Goal: Task Accomplishment & Management: Use online tool/utility

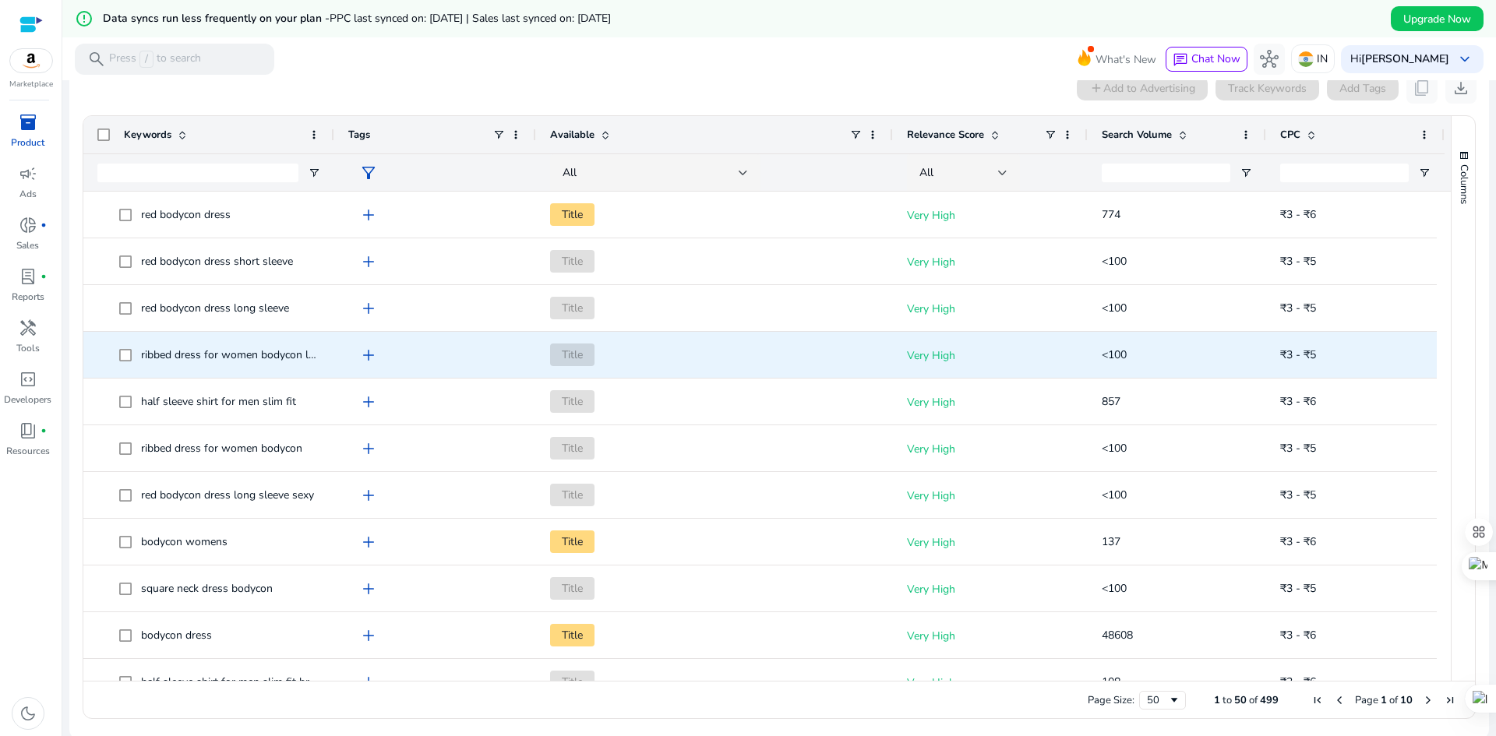
scroll to position [329, 0]
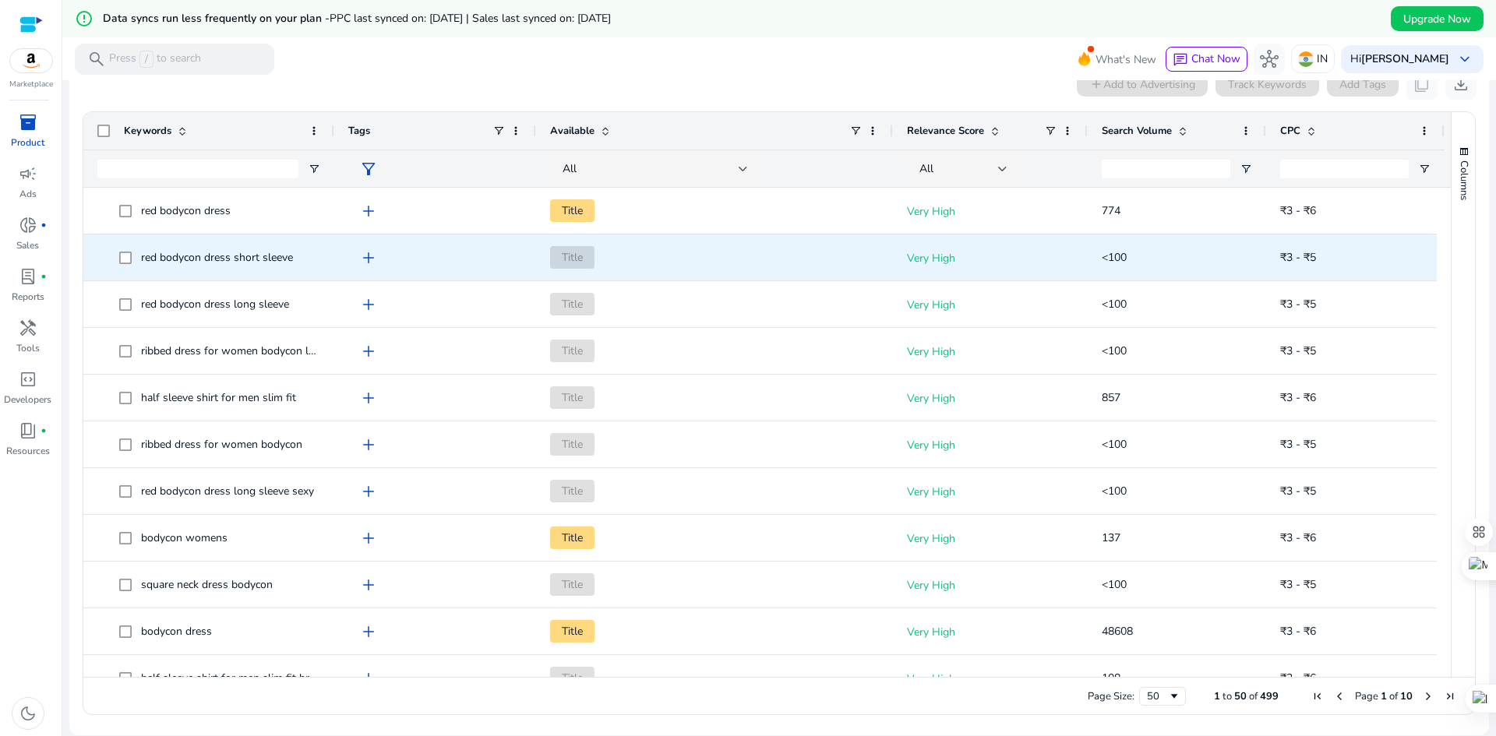
click at [567, 252] on span "Title" at bounding box center [572, 257] width 44 height 23
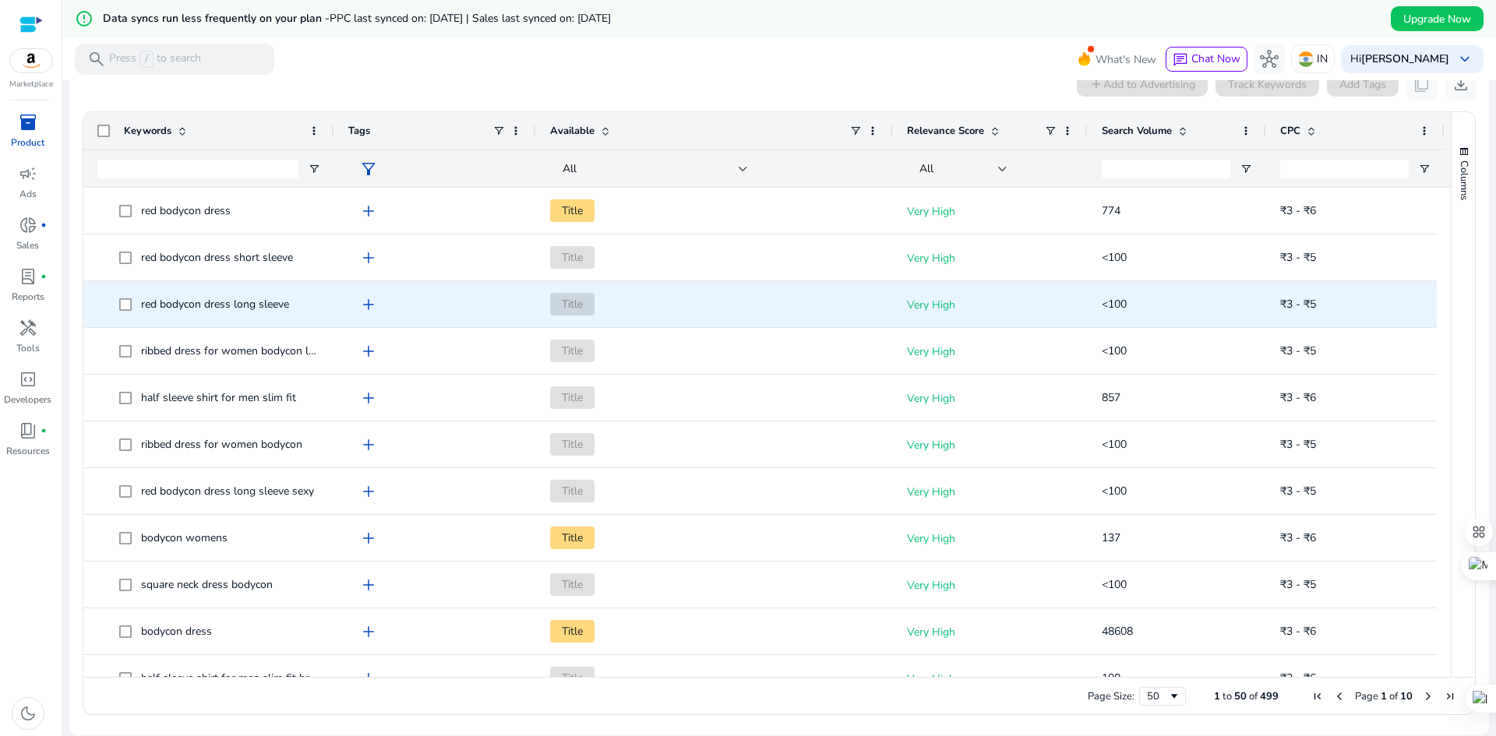
click at [578, 301] on span "Title" at bounding box center [572, 304] width 44 height 23
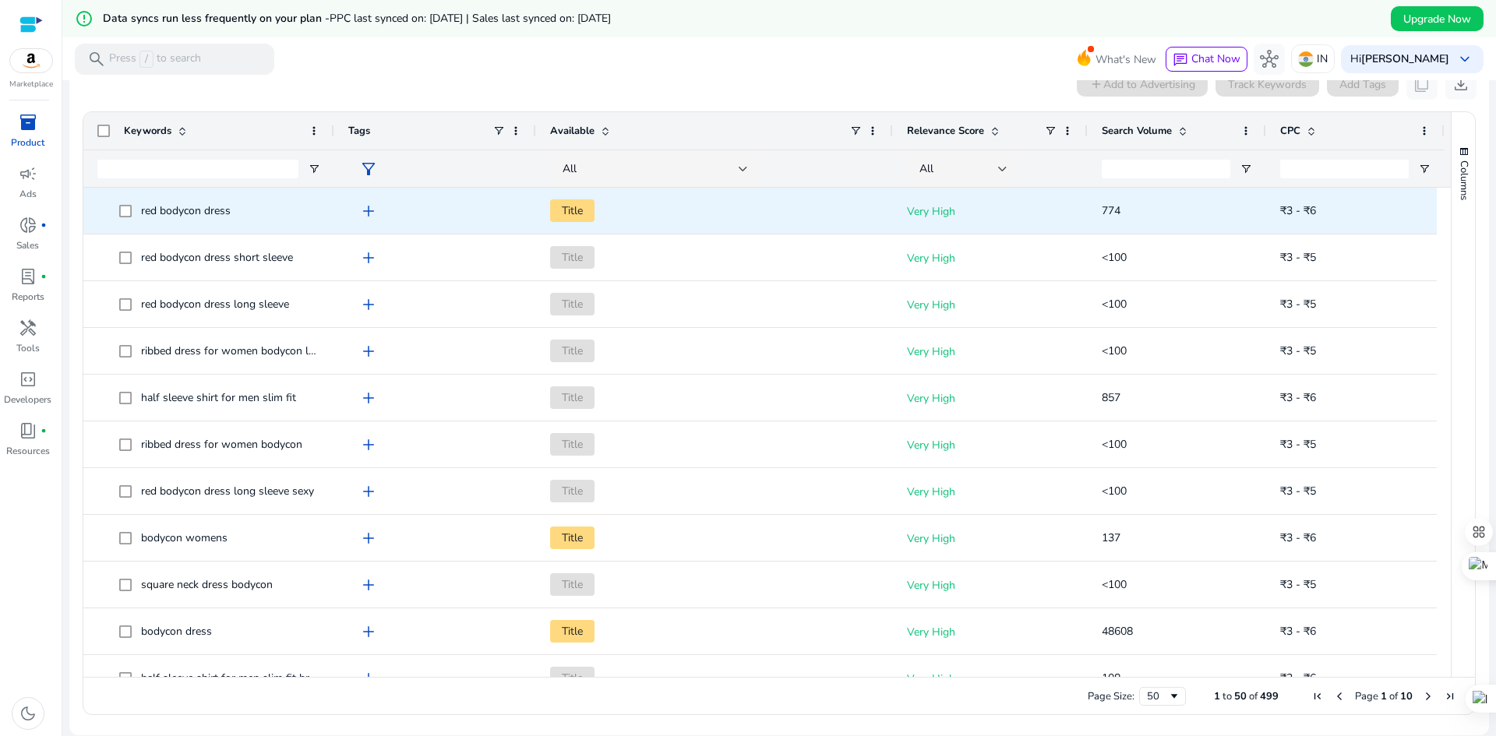
click at [580, 213] on span "Title" at bounding box center [572, 210] width 44 height 23
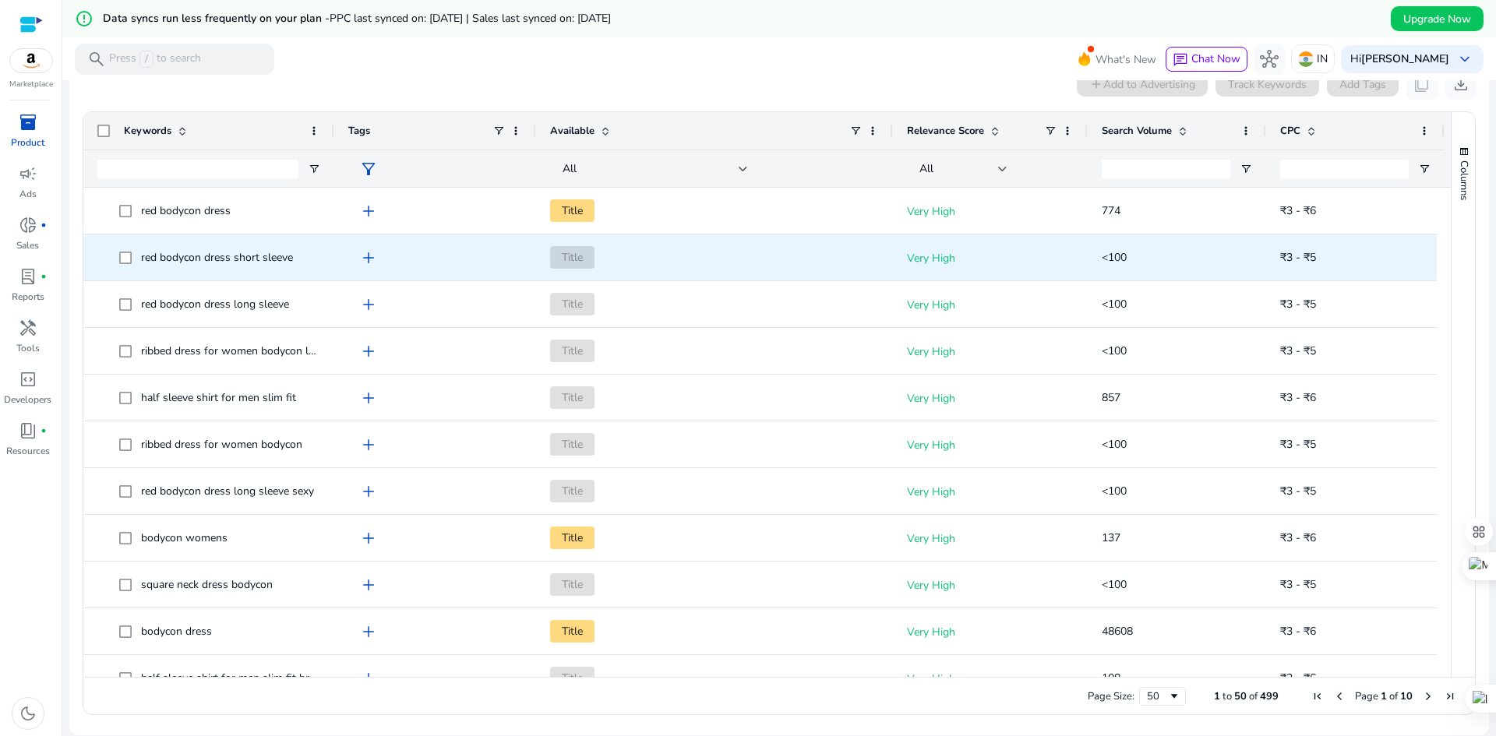
click at [618, 277] on div "Title" at bounding box center [714, 257] width 329 height 44
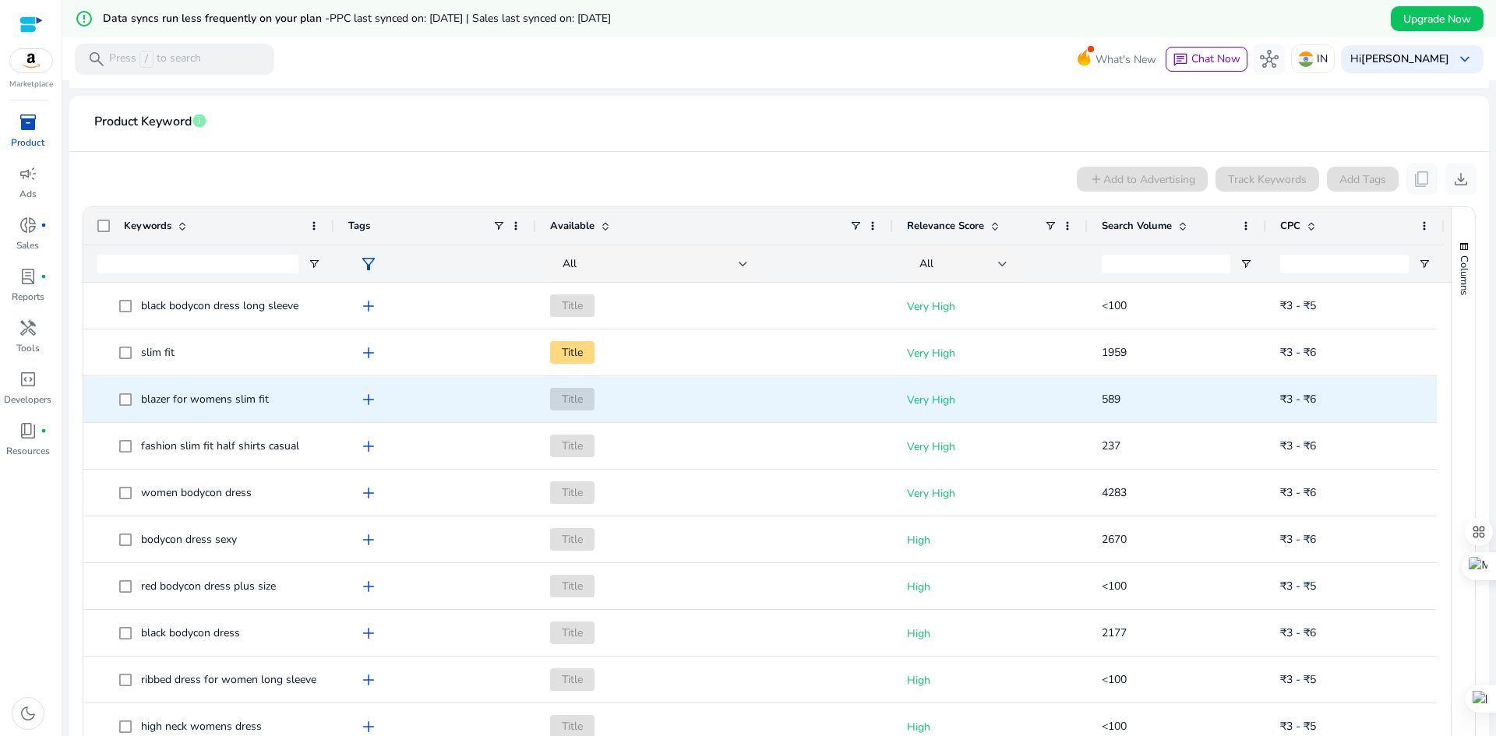
scroll to position [0, 0]
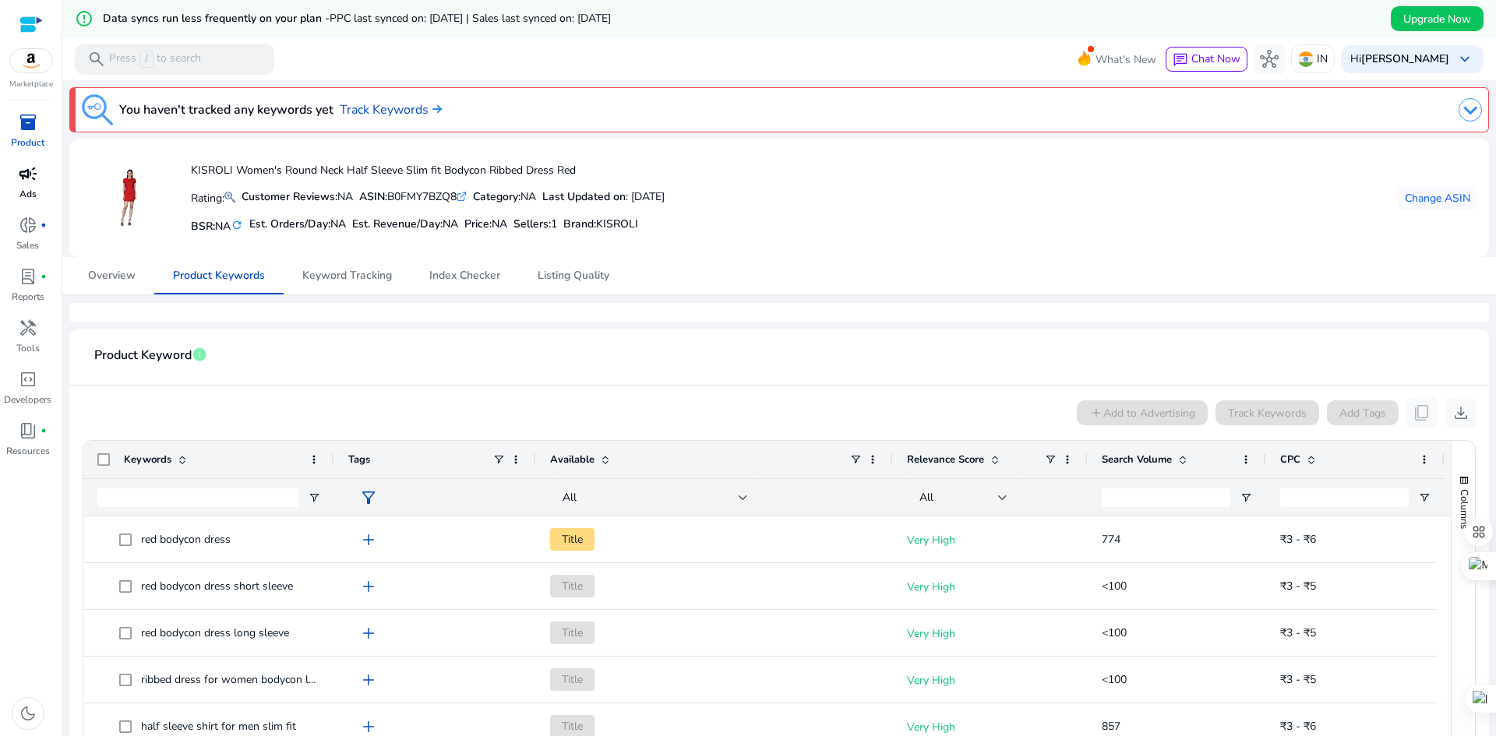
click at [28, 176] on span "campaign" at bounding box center [28, 173] width 19 height 19
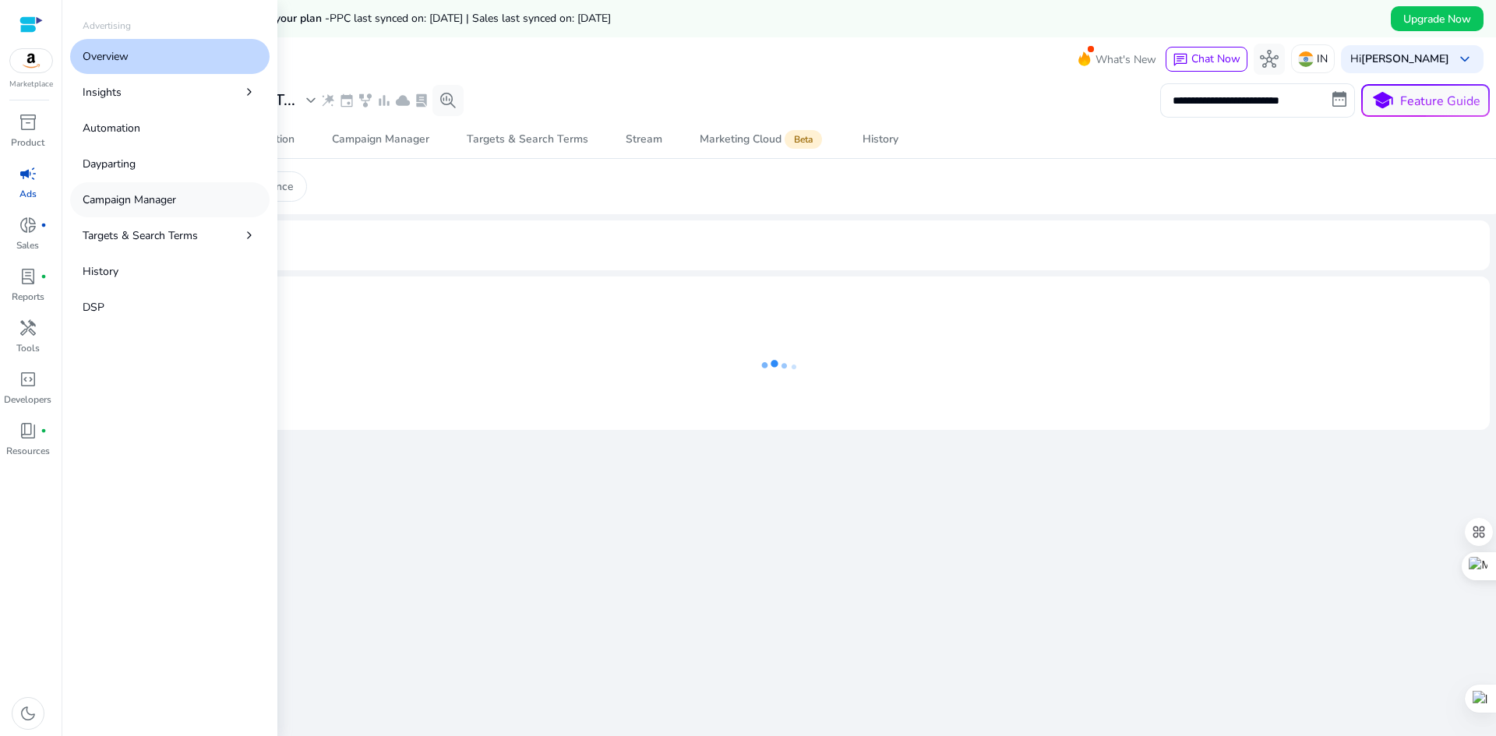
click at [127, 192] on p "Campaign Manager" at bounding box center [129, 200] width 93 height 16
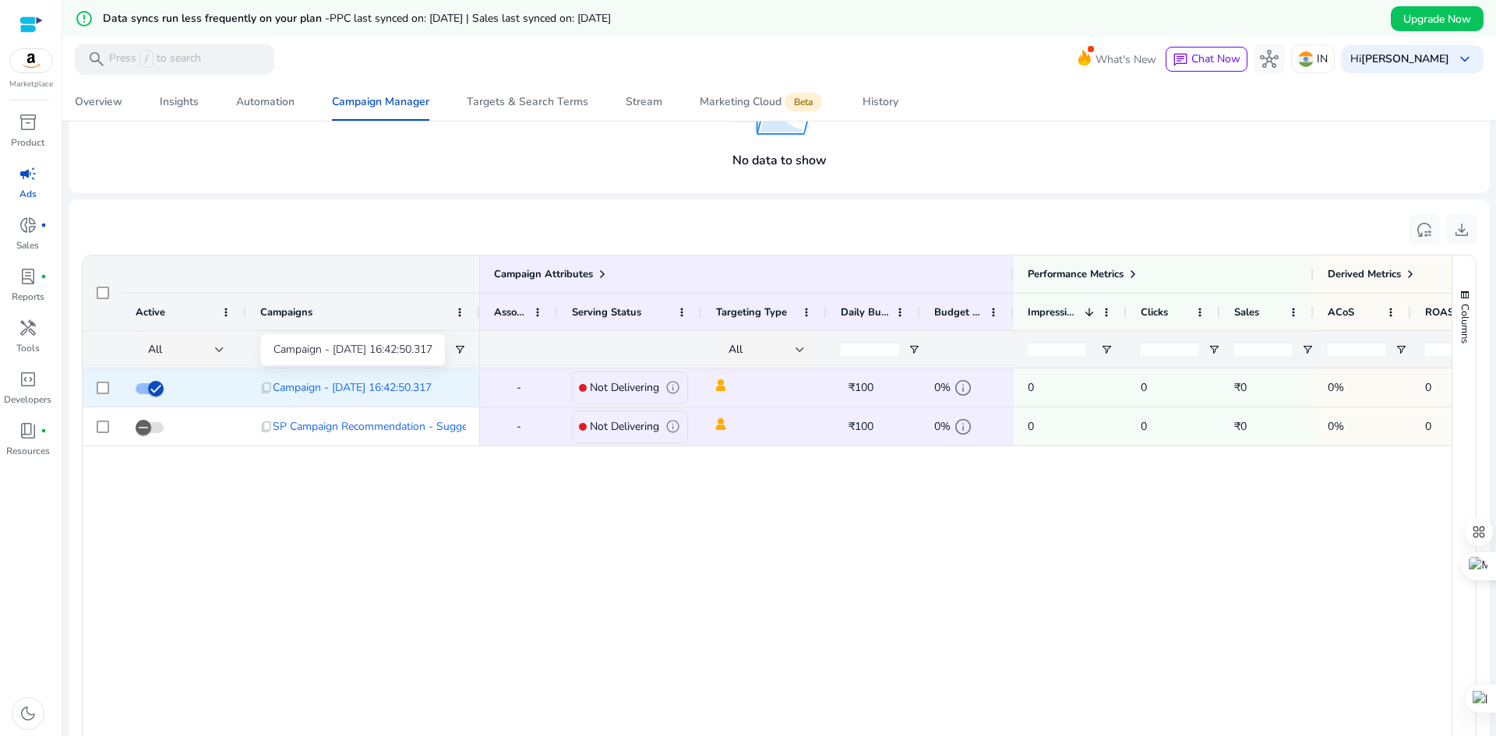
click at [293, 387] on span "Campaign - [DATE] 16:42:50.317" at bounding box center [352, 388] width 159 height 32
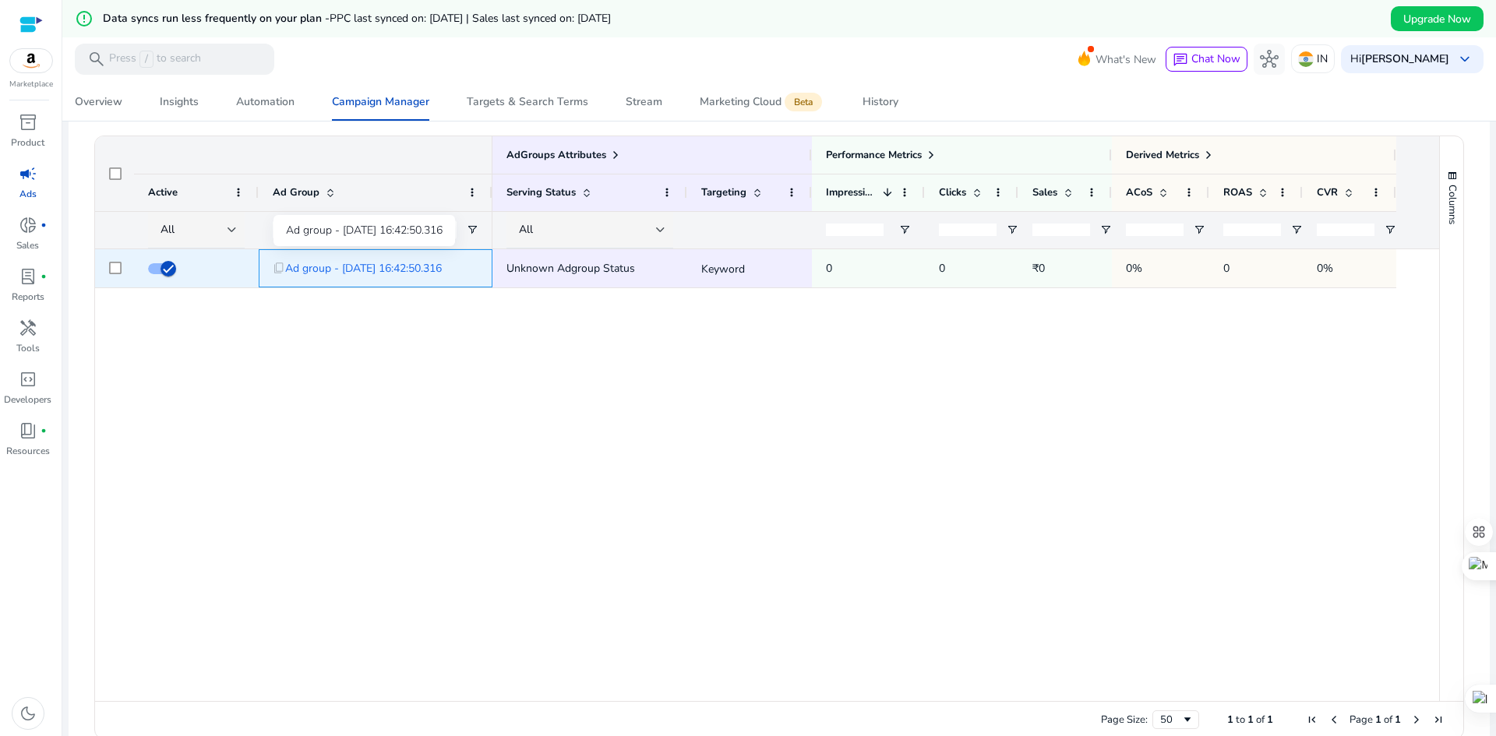
click at [331, 264] on span "Ad group - [DATE] 16:42:50.316" at bounding box center [363, 268] width 157 height 32
